Goal: Transaction & Acquisition: Download file/media

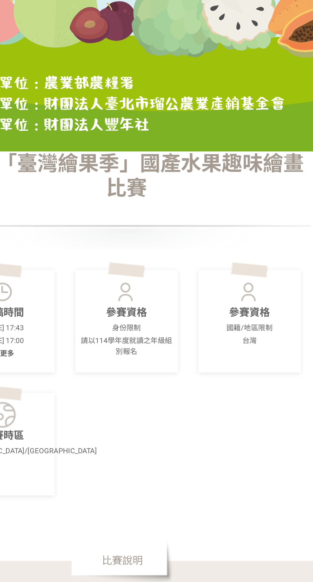
scroll to position [12, 0]
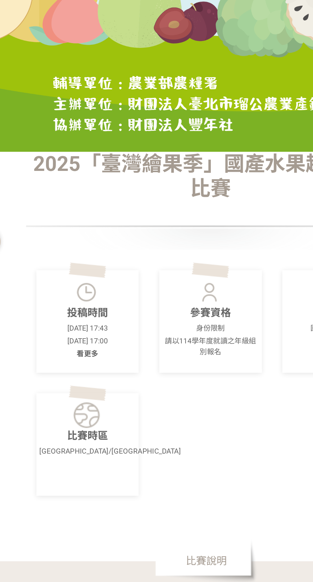
click at [90, 348] on p "[DATE] 17:43" at bounding box center [80, 345] width 60 height 7
click at [84, 363] on span "看更多" at bounding box center [79, 360] width 13 height 5
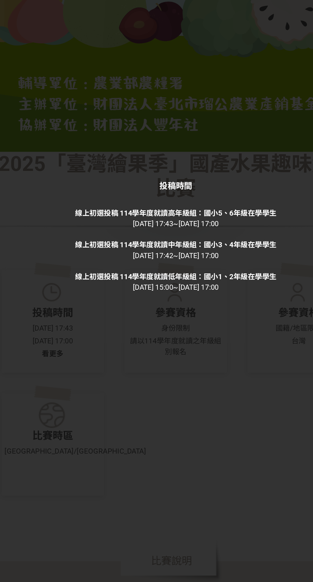
click at [224, 221] on div "投稿時間 線上初選投稿 114學年度就讀高年級組：國小5、6年級在學學生 [DATE] 17:43 ~ [DATE] 17:00 線上初選投稿 114學年度就…" at bounding box center [156, 291] width 313 height 582
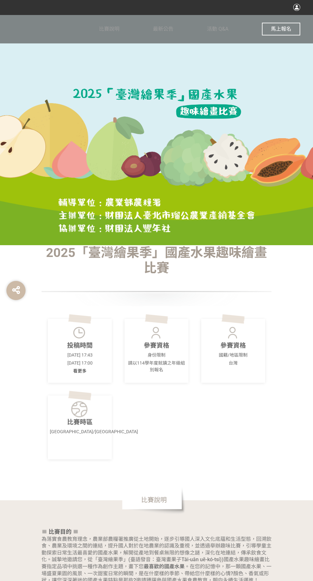
scroll to position [1, 0]
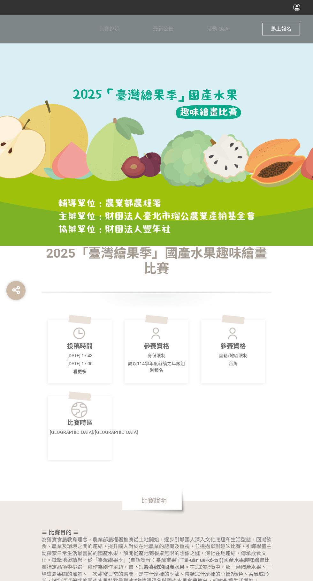
click at [80, 359] on p "[DATE] 17:43" at bounding box center [80, 355] width 60 height 7
click at [86, 341] on img at bounding box center [80, 333] width 18 height 16
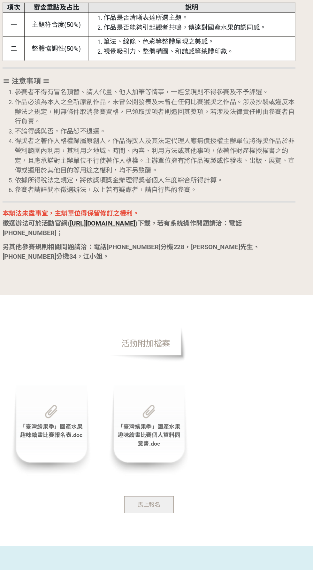
scroll to position [1095, 0]
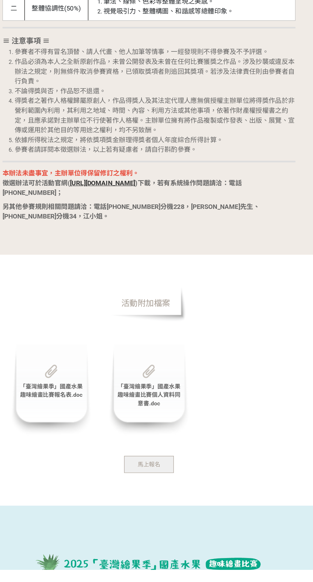
click at [89, 447] on span "「臺灣繪果季」國產水果趣味繪畫比賽報名表.doc" at bounding box center [79, 441] width 49 height 12
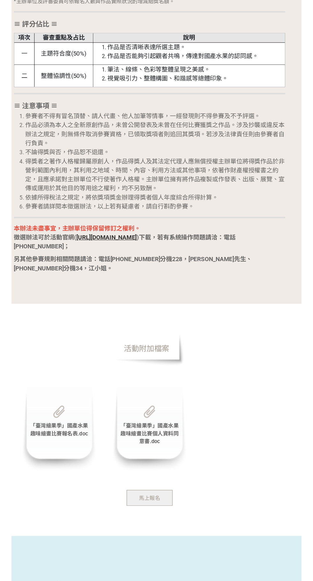
scroll to position [1116, 0]
